Goal: Task Accomplishment & Management: Use online tool/utility

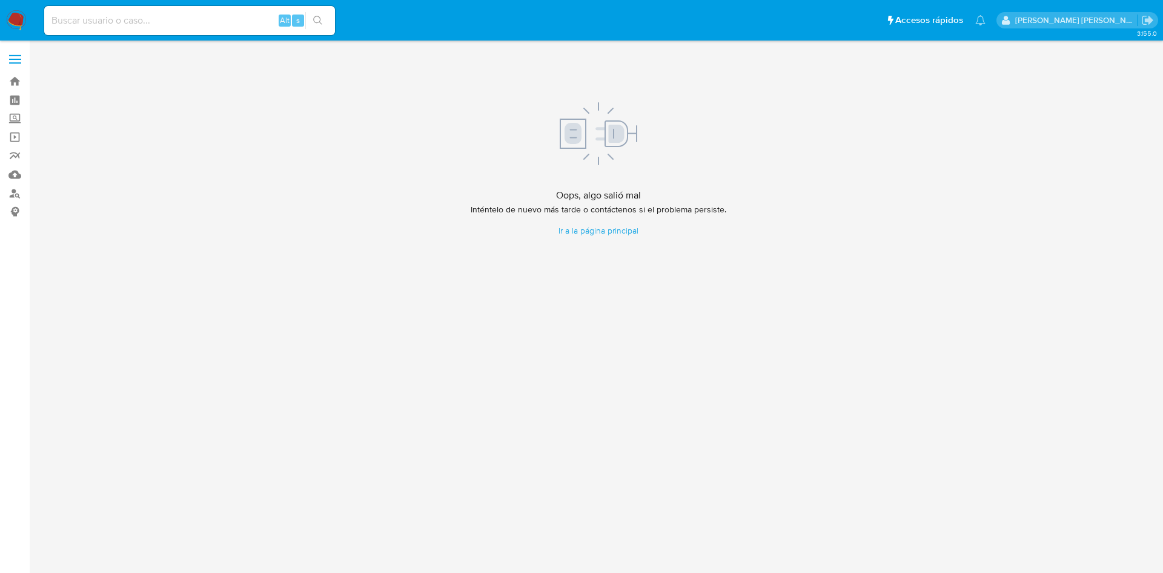
click at [131, 21] on input at bounding box center [189, 21] width 291 height 16
paste input "94113240"
type input "94113240"
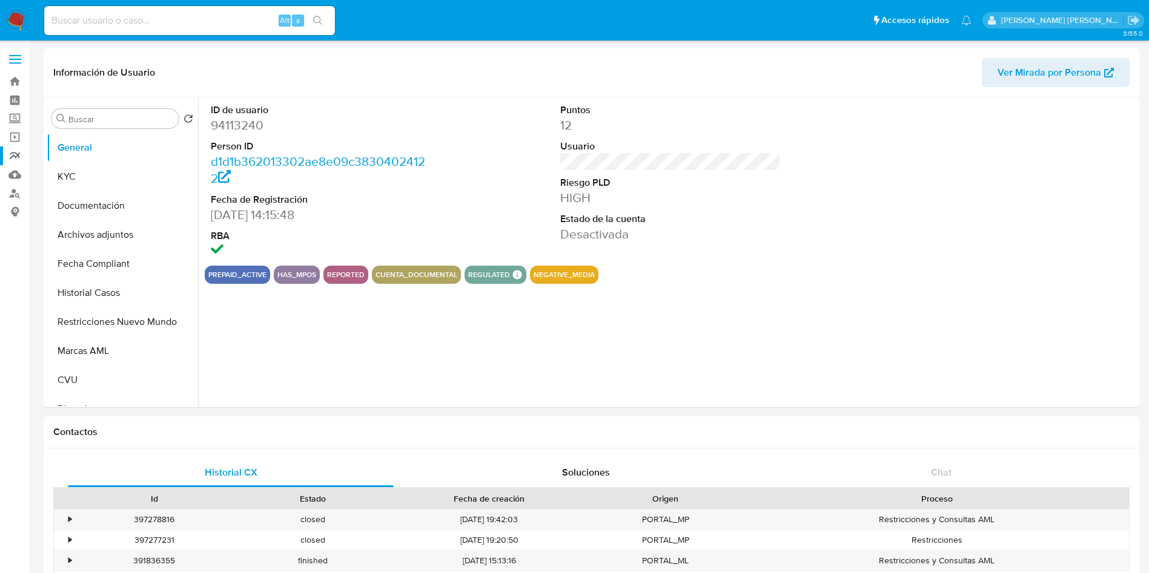
select select "10"
click at [5, 152] on link "Reportes" at bounding box center [72, 156] width 144 height 19
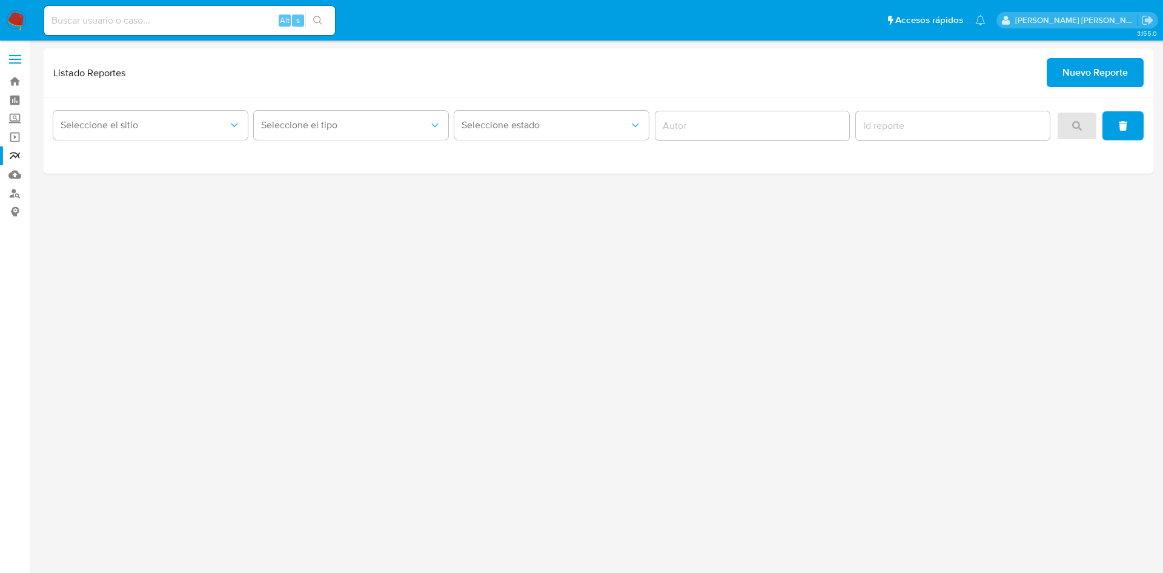
click at [66, 15] on input at bounding box center [189, 21] width 291 height 16
paste input "94113240"
type input "94113240"
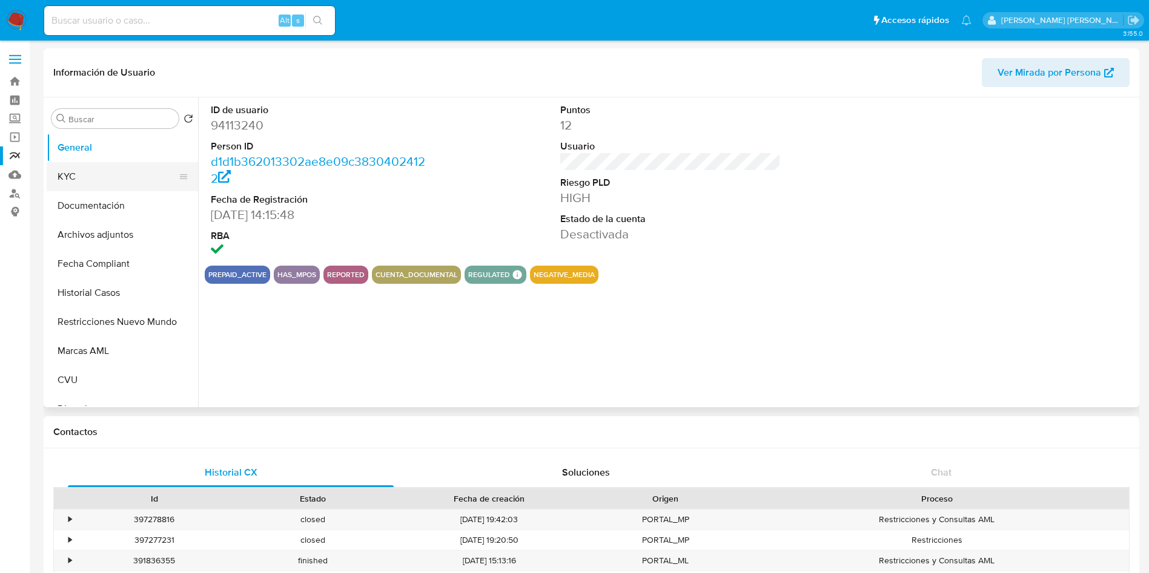
click at [105, 172] on button "KYC" at bounding box center [118, 176] width 142 height 29
select select "10"
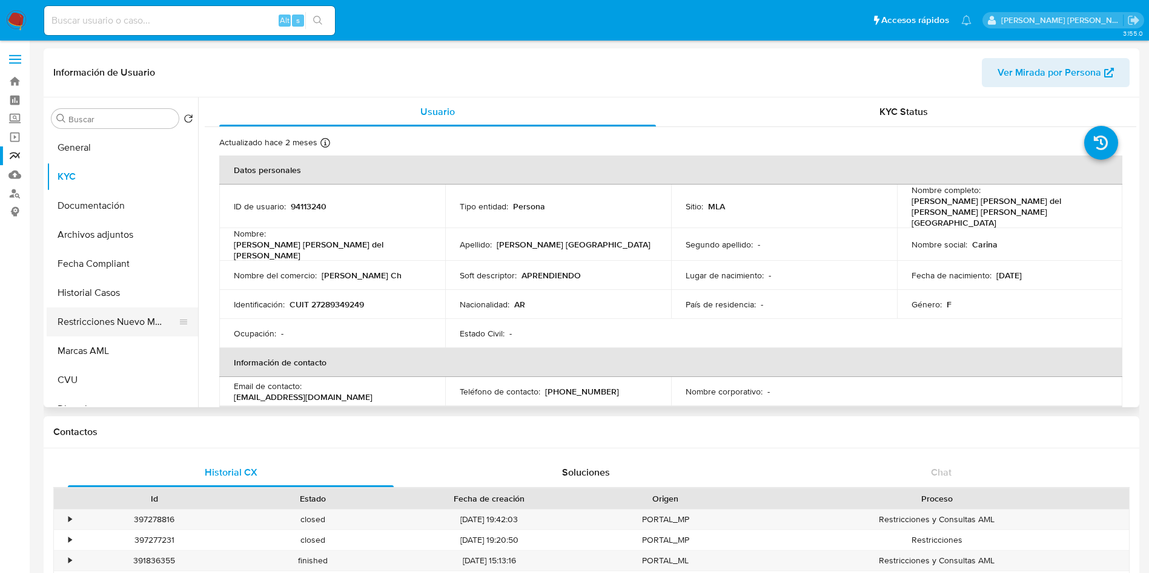
click at [119, 322] on button "Restricciones Nuevo Mundo" at bounding box center [118, 322] width 142 height 29
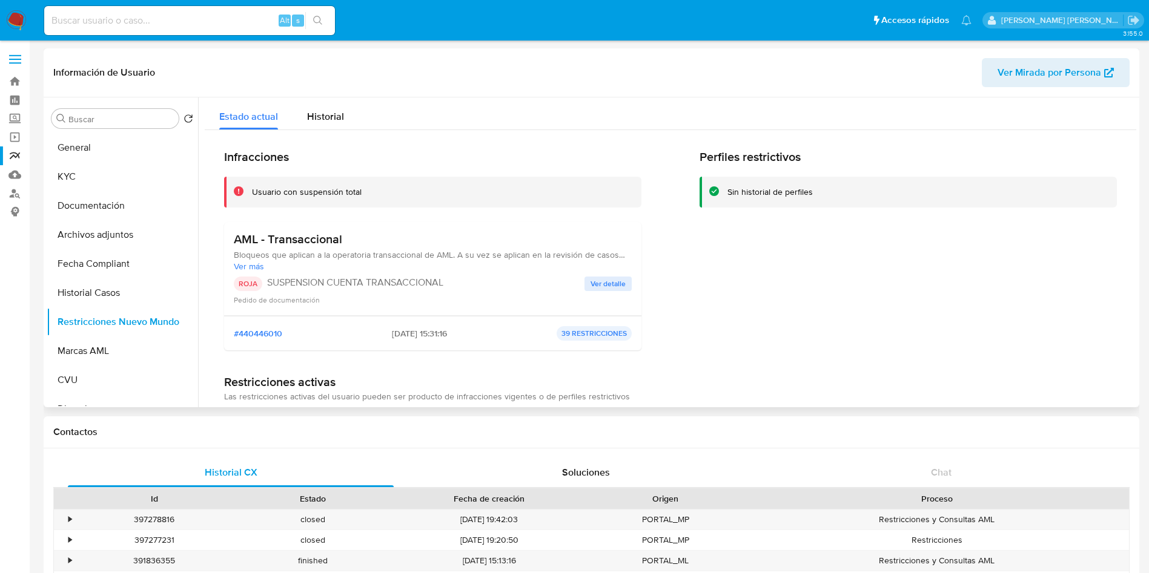
drag, startPoint x: 423, startPoint y: 329, endPoint x: 379, endPoint y: 332, distance: 43.7
click at [392, 332] on span "2025-06-09 - 15:31:16" at bounding box center [419, 333] width 55 height 11
click at [581, 351] on div "Infracciones Usuario con suspensión total AML - Transaccional Bloqueos que apli…" at bounding box center [432, 255] width 417 height 211
click at [100, 4] on div "Alt s" at bounding box center [189, 21] width 291 height 34
click at [100, 18] on input at bounding box center [189, 21] width 291 height 16
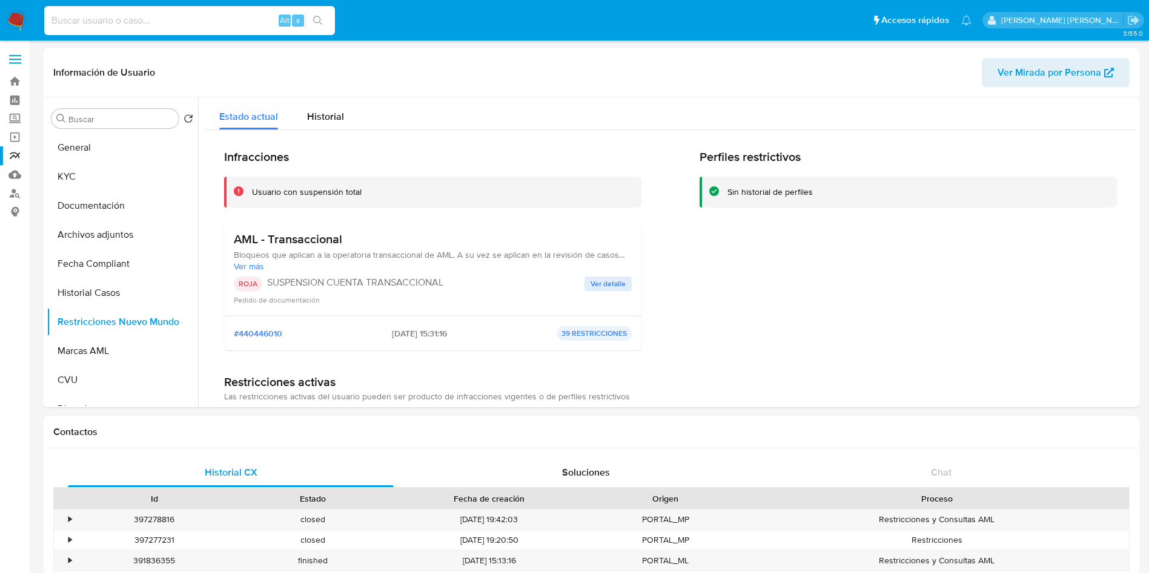
paste input "1380648619"
type input "1380648619"
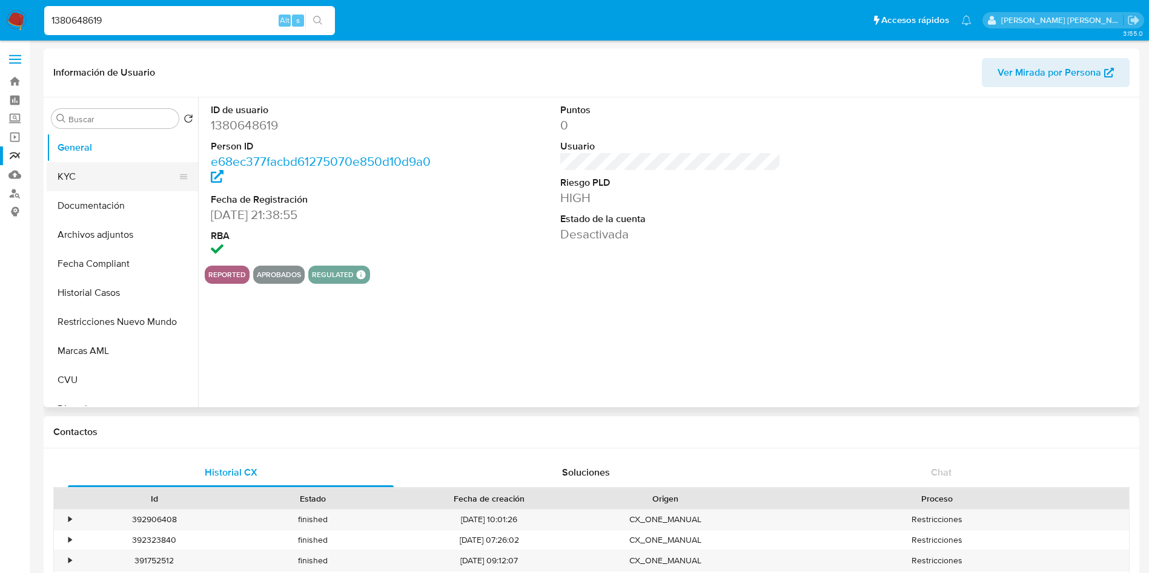
select select "10"
click at [111, 187] on button "KYC" at bounding box center [118, 176] width 142 height 29
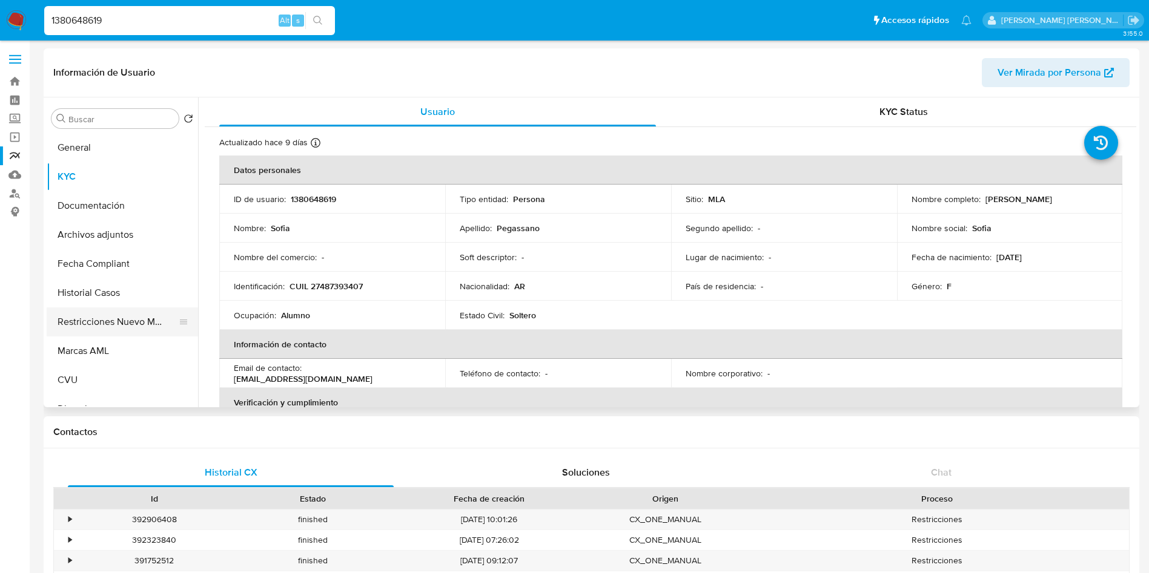
scroll to position [91, 0]
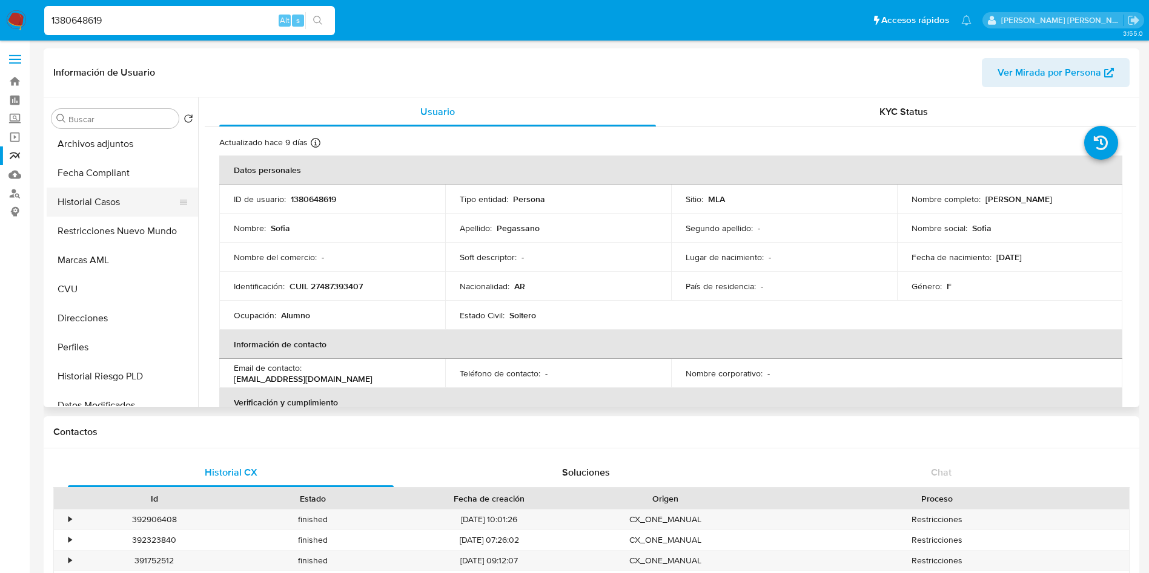
click at [107, 208] on button "Historial Casos" at bounding box center [118, 202] width 142 height 29
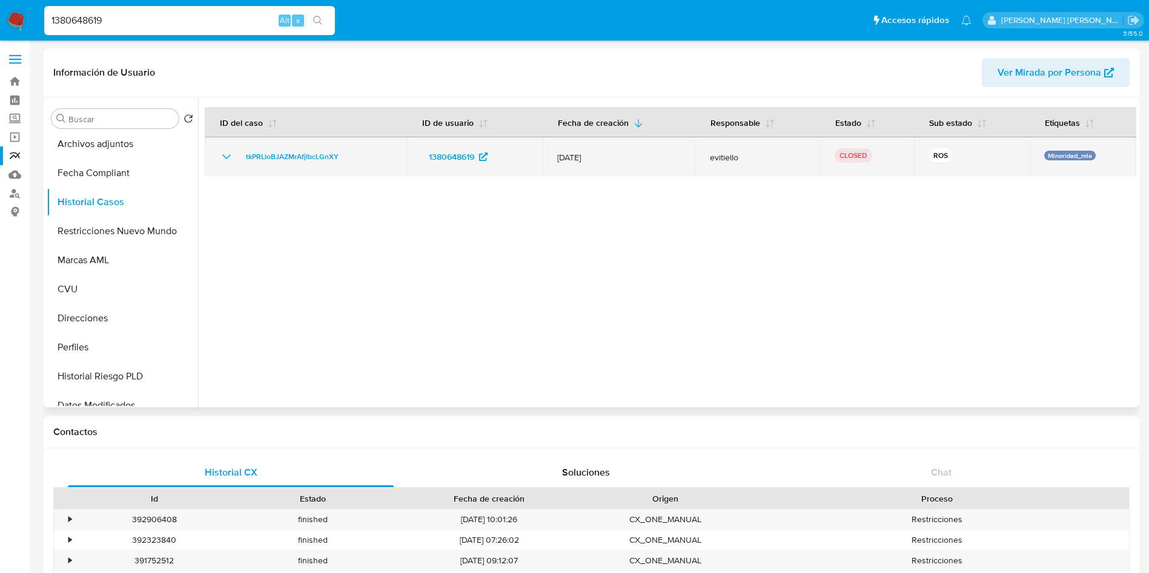
click at [216, 158] on td "tkPRLloBJAZMrAfjlbcLGnXY" at bounding box center [306, 156] width 202 height 39
click at [223, 159] on icon "Mostrar/Ocultar" at bounding box center [226, 157] width 15 height 15
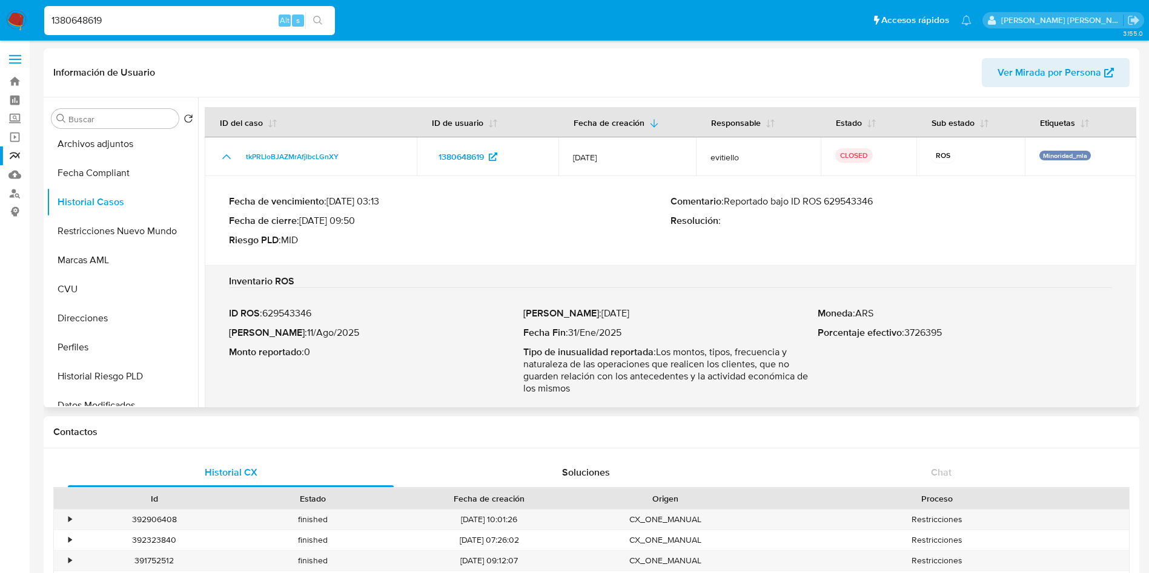
drag, startPoint x: 322, startPoint y: 314, endPoint x: 268, endPoint y: 313, distance: 53.9
click at [268, 313] on p "ID ROS : 629543346" at bounding box center [376, 314] width 294 height 12
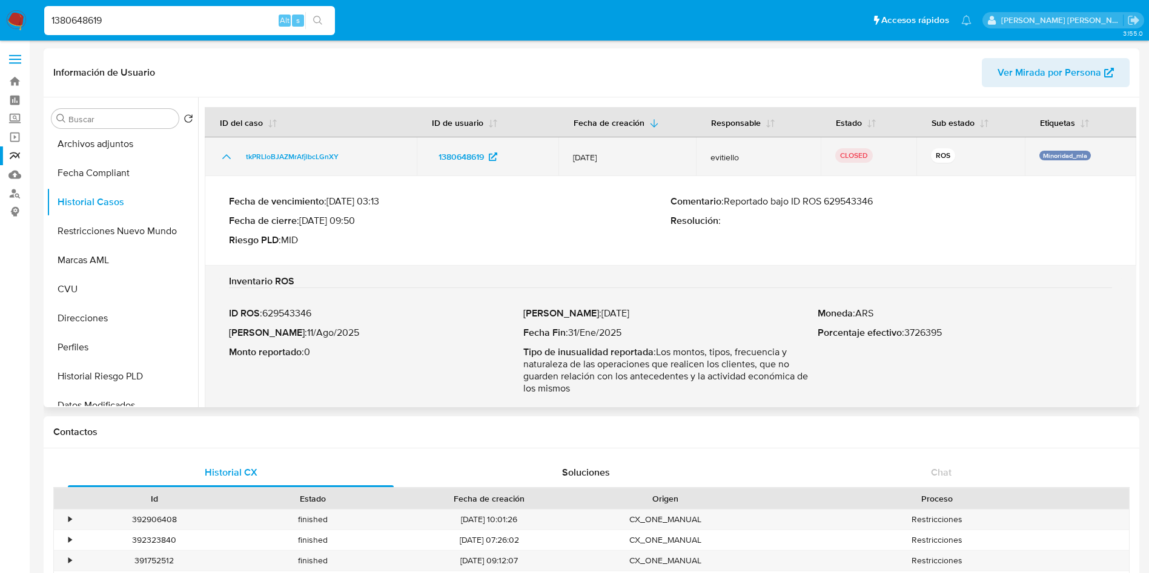
click at [225, 153] on icon "Mostrar/Ocultar" at bounding box center [226, 157] width 15 height 15
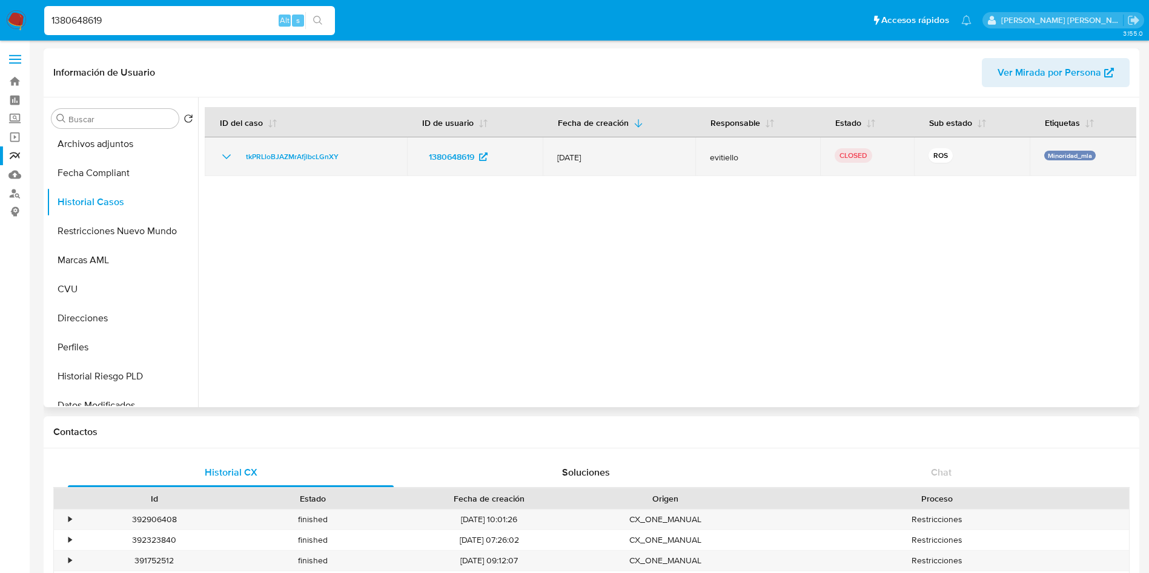
click at [213, 158] on td "tkPRLloBJAZMrAfjlbcLGnXY" at bounding box center [306, 156] width 202 height 39
click at [219, 156] on td "tkPRLloBJAZMrAfjlbcLGnXY" at bounding box center [306, 156] width 202 height 39
click at [223, 156] on icon "Mostrar/Ocultar" at bounding box center [226, 157] width 15 height 15
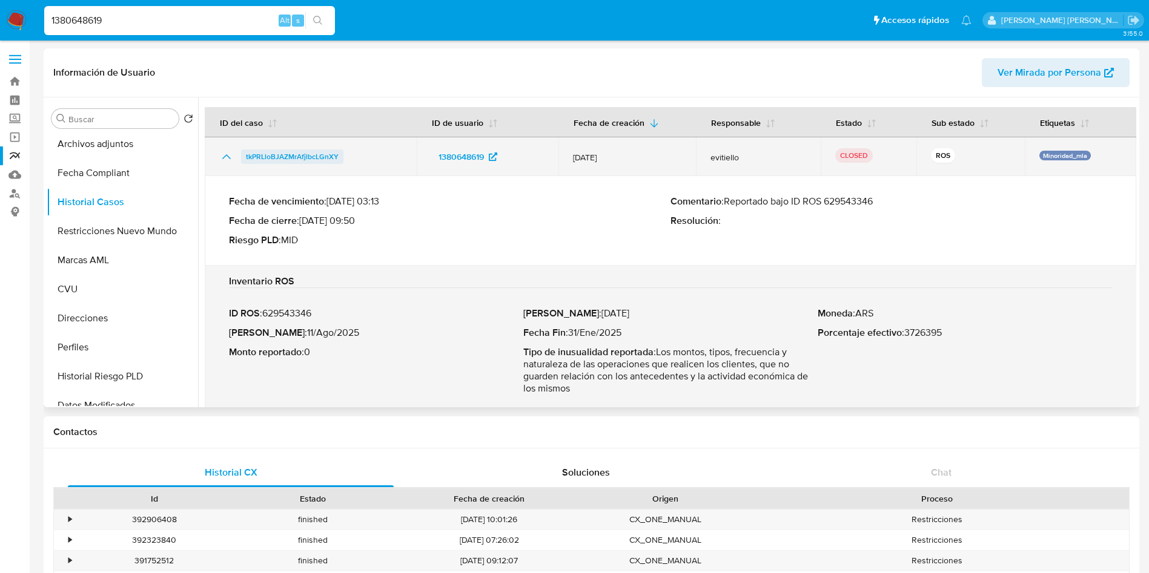
drag, startPoint x: 343, startPoint y: 157, endPoint x: 245, endPoint y: 158, distance: 97.5
click at [245, 158] on div "tkPRLloBJAZMrAfjlbcLGnXY" at bounding box center [310, 157] width 183 height 15
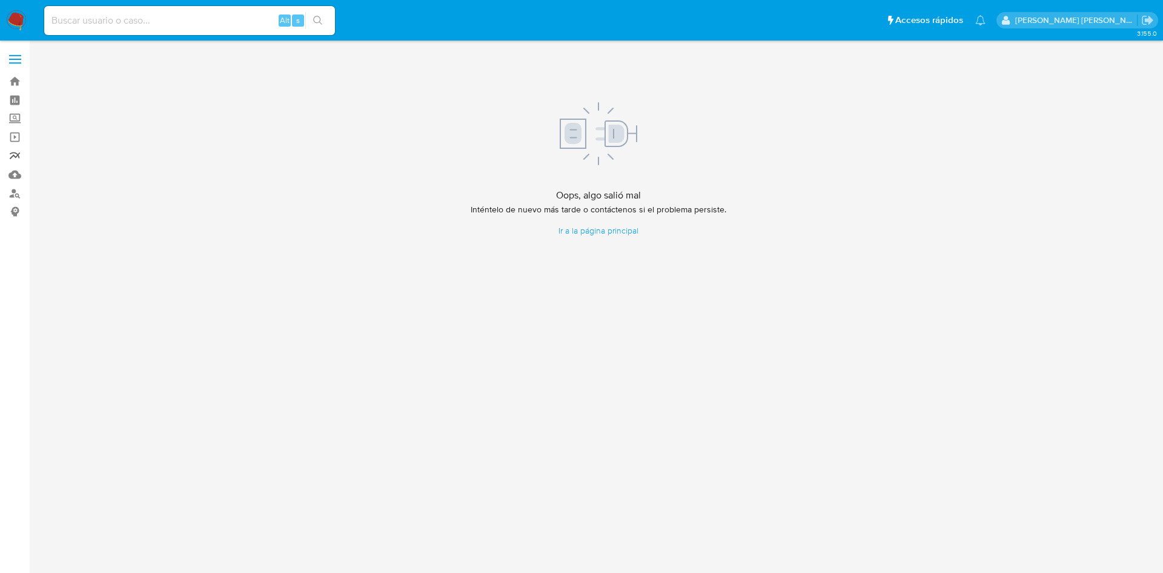
click at [16, 159] on link "Reportes" at bounding box center [72, 156] width 144 height 19
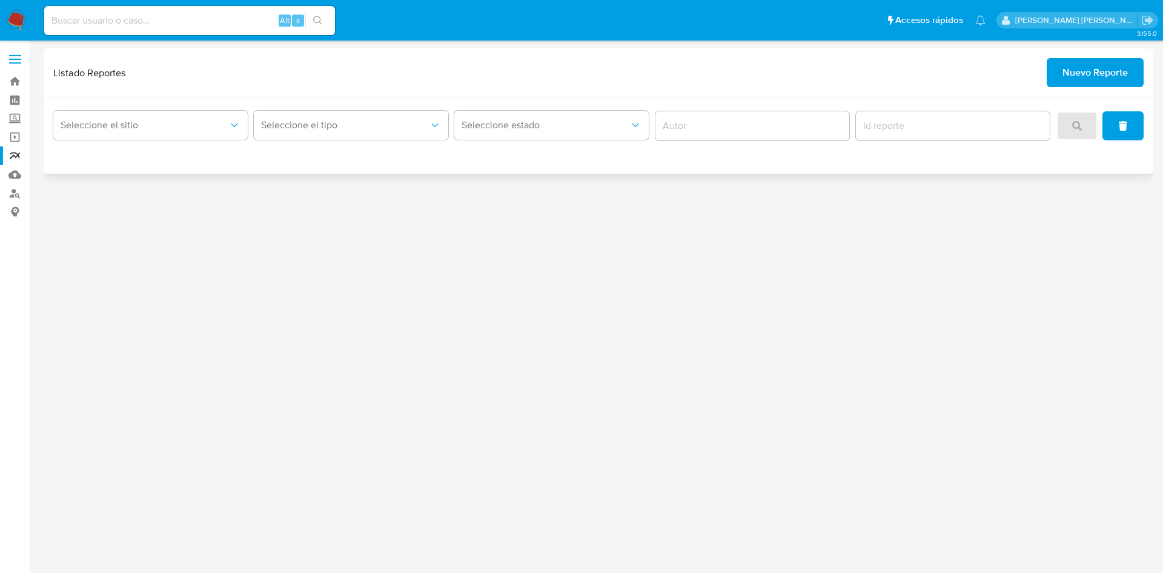
click at [1091, 77] on span "Nuevo Reporte" at bounding box center [1094, 72] width 65 height 27
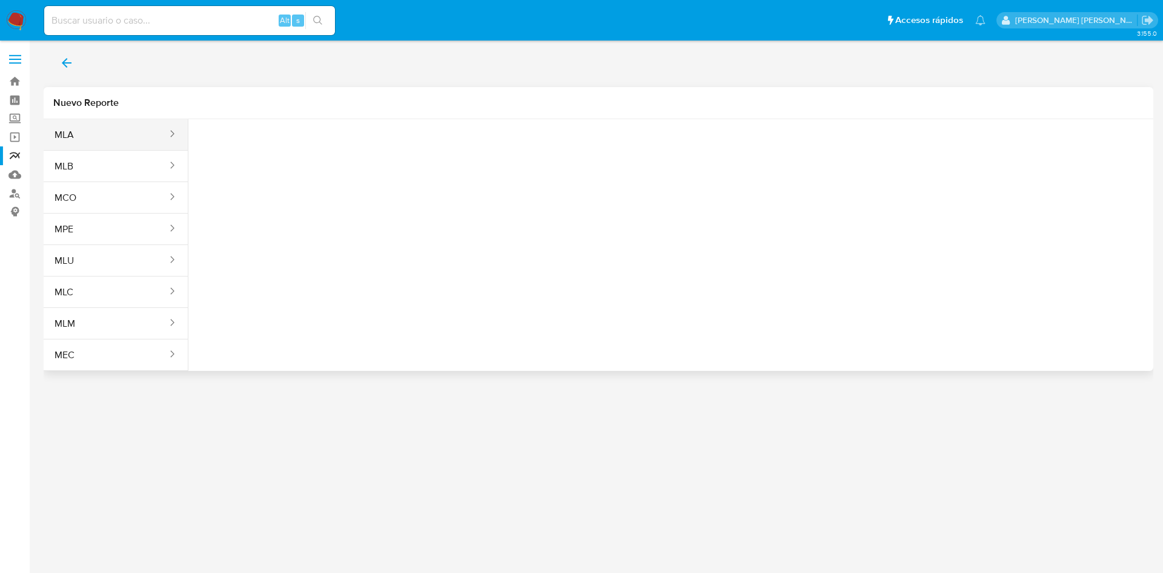
click at [110, 135] on button "MLA" at bounding box center [106, 134] width 125 height 29
click at [217, 151] on span "Seleccione una opcion" at bounding box center [258, 151] width 107 height 12
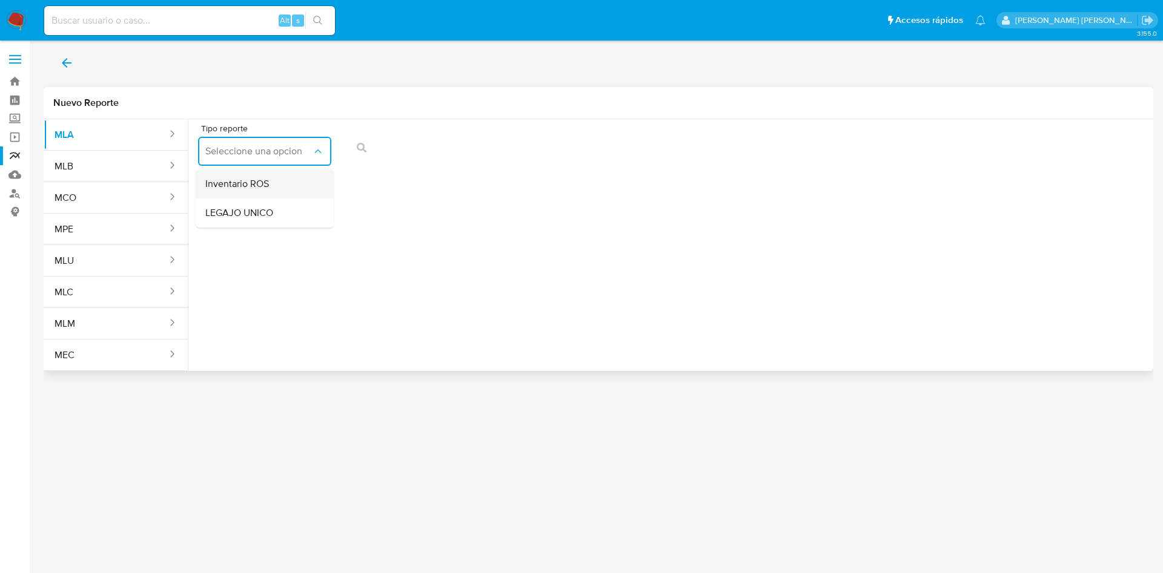
click at [242, 183] on span "Inventario ROS" at bounding box center [237, 184] width 64 height 12
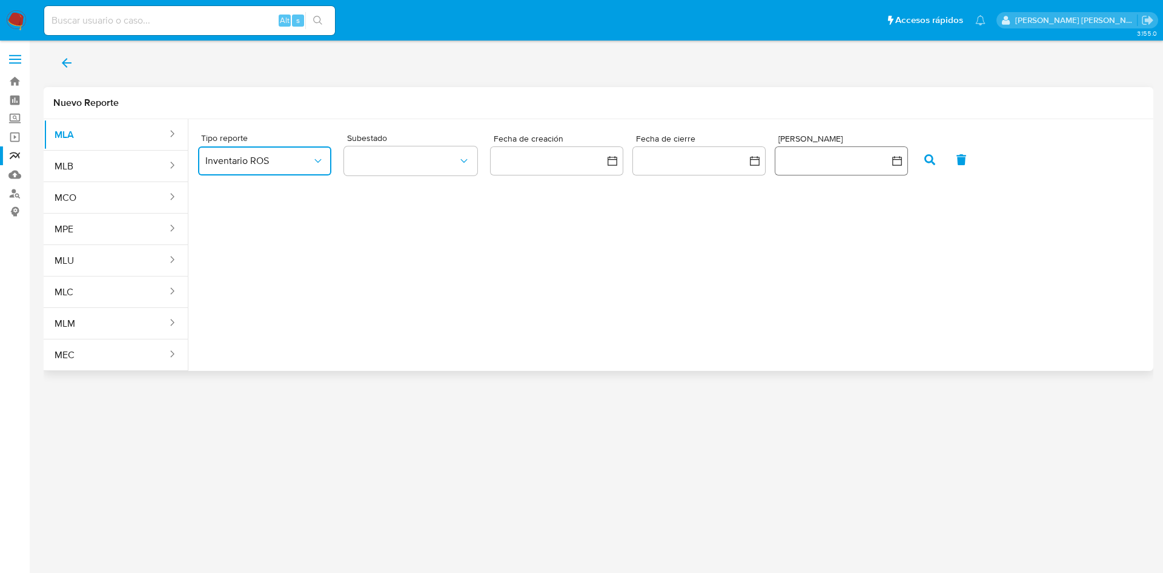
click at [798, 163] on button "button" at bounding box center [840, 161] width 133 height 29
click at [767, 299] on button "11" at bounding box center [768, 297] width 19 height 19
click at [770, 291] on button "11" at bounding box center [768, 297] width 19 height 19
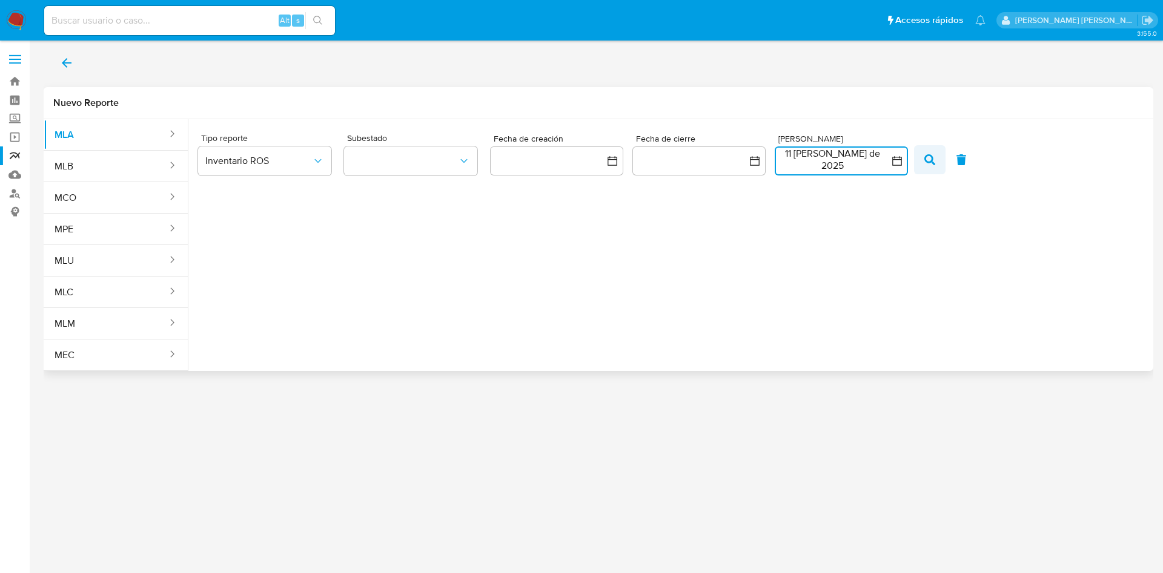
click at [926, 163] on icon "button" at bounding box center [929, 159] width 11 height 11
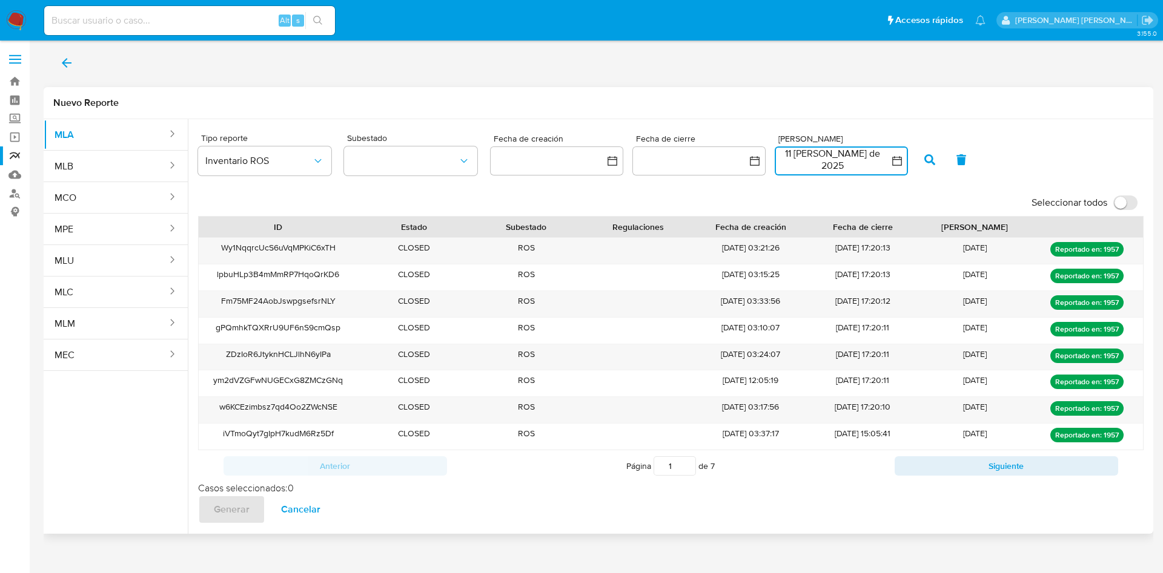
click at [1132, 205] on input "Seleccionar todos" at bounding box center [1125, 203] width 24 height 15
click at [1121, 203] on input "Seleccionar todos" at bounding box center [1125, 203] width 24 height 15
checkbox input "false"
